Goal: Information Seeking & Learning: Find specific fact

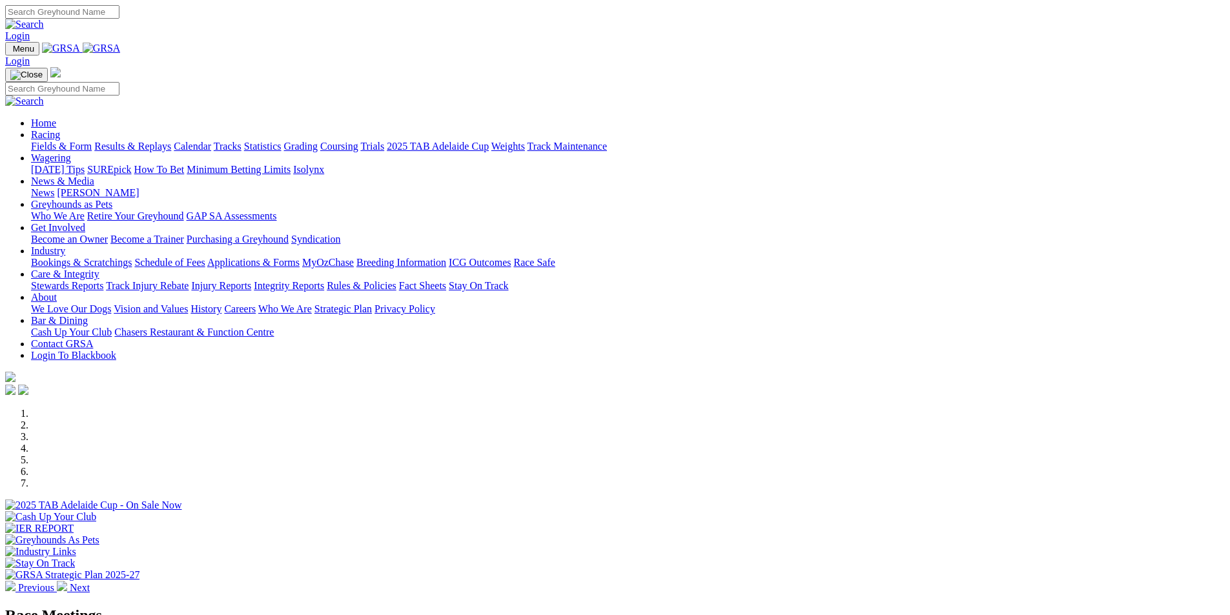
scroll to position [194, 0]
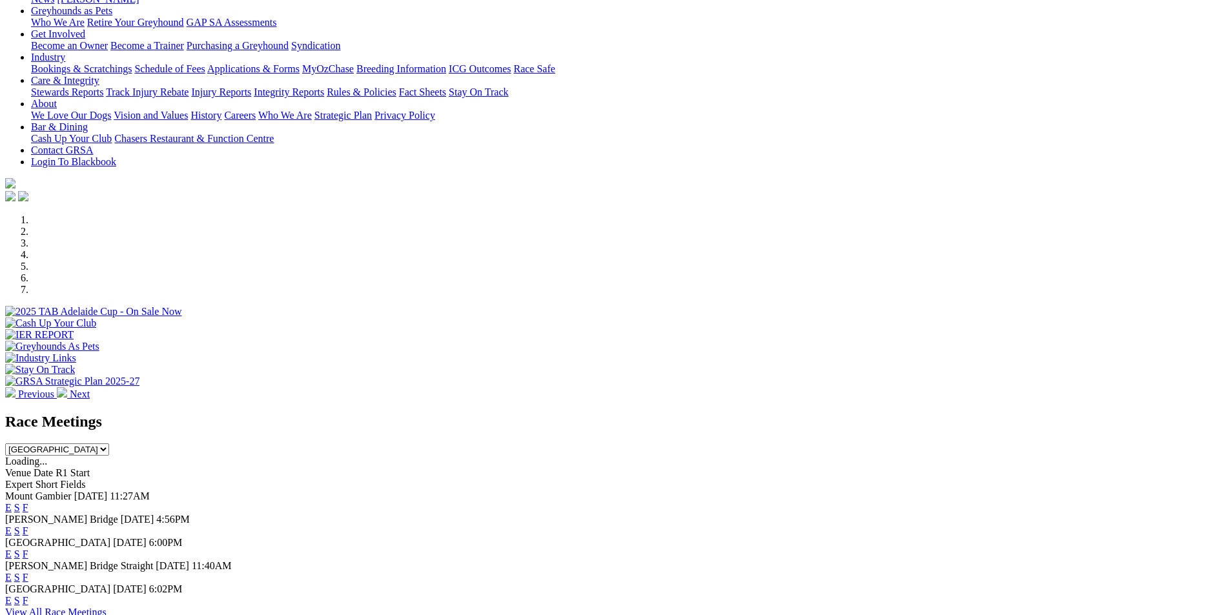
select select "QLD"
click at [109, 444] on select "[GEOGRAPHIC_DATA] [GEOGRAPHIC_DATA] [GEOGRAPHIC_DATA] [GEOGRAPHIC_DATA] [GEOGRA…" at bounding box center [57, 450] width 104 height 12
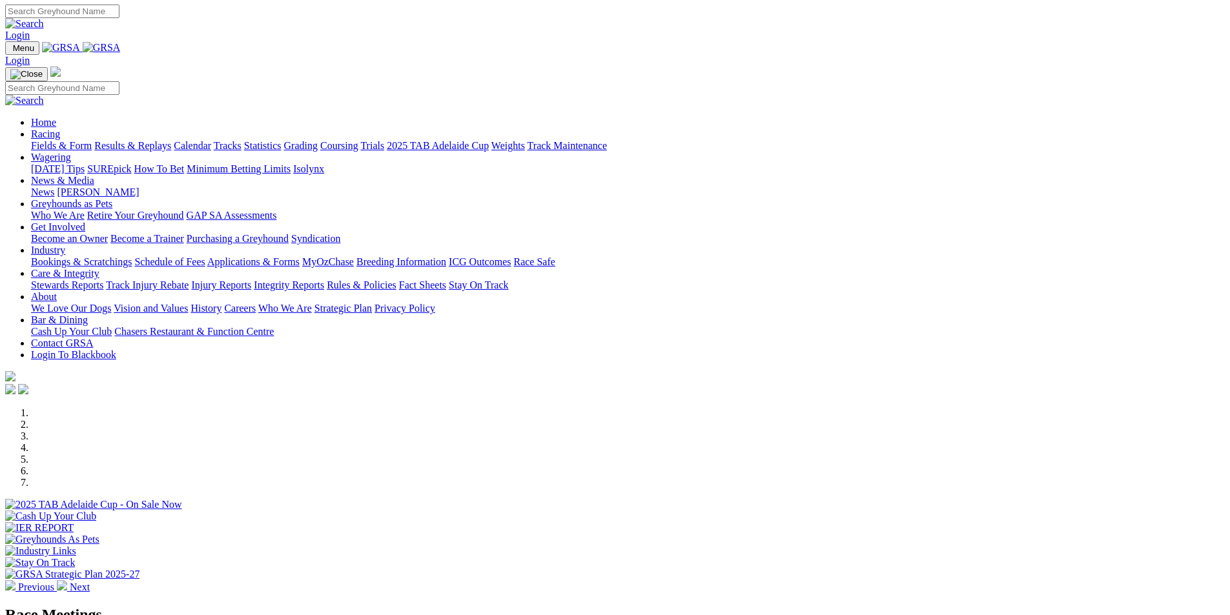
scroll to position [0, 0]
click at [171, 141] on link "Results & Replays" at bounding box center [132, 146] width 77 height 11
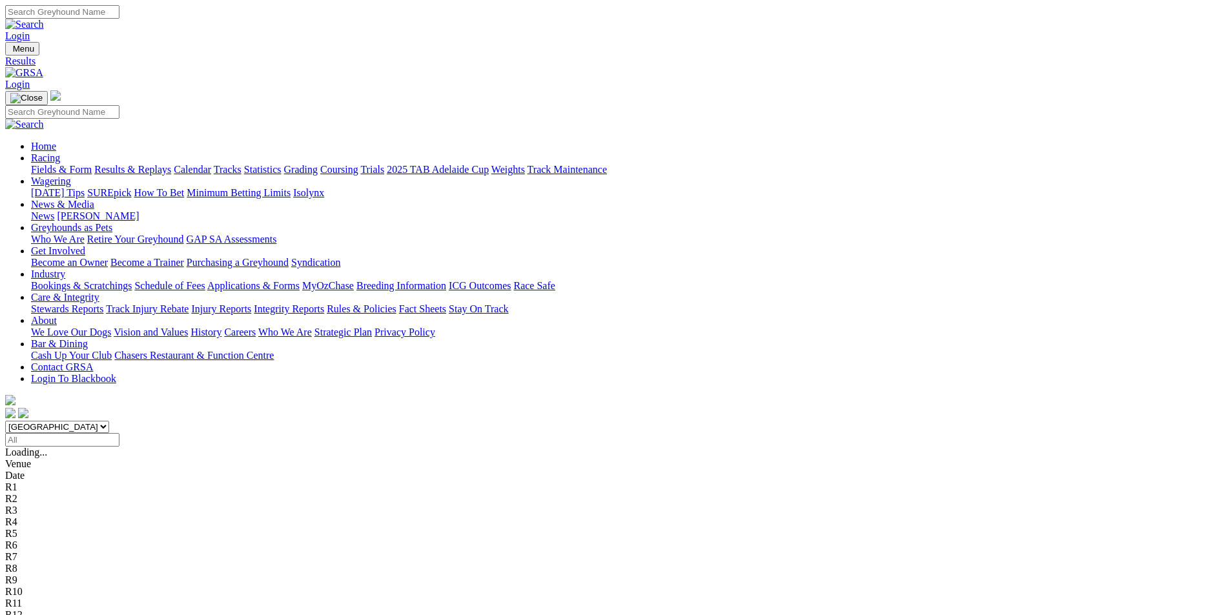
click at [109, 421] on select "South Australia New South Wales Northern Territory Queensland Tasmania Victoria…" at bounding box center [57, 427] width 104 height 12
select select "QLD"
click at [109, 421] on select "South Australia New South Wales Northern Territory Queensland Tasmania Victoria…" at bounding box center [57, 427] width 104 height 12
